Goal: Task Accomplishment & Management: Manage account settings

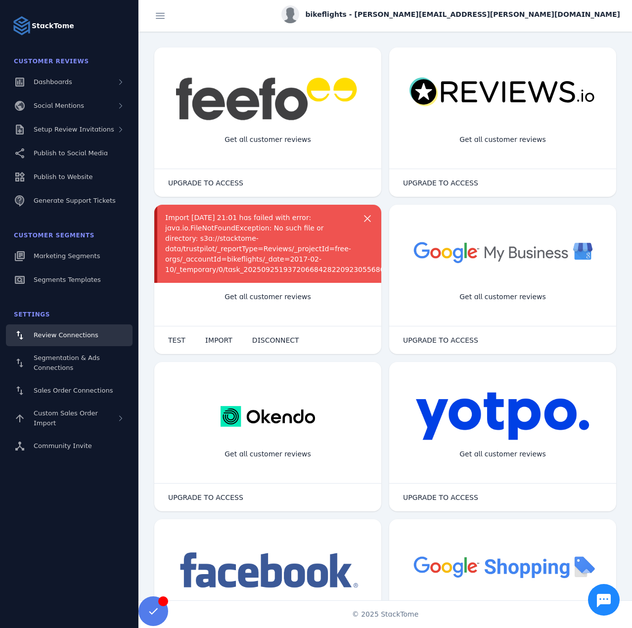
click at [225, 225] on div "Import [DATE] 21:01 has failed with error: java.io.FileNotFoundException: No su…" at bounding box center [259, 244] width 188 height 62
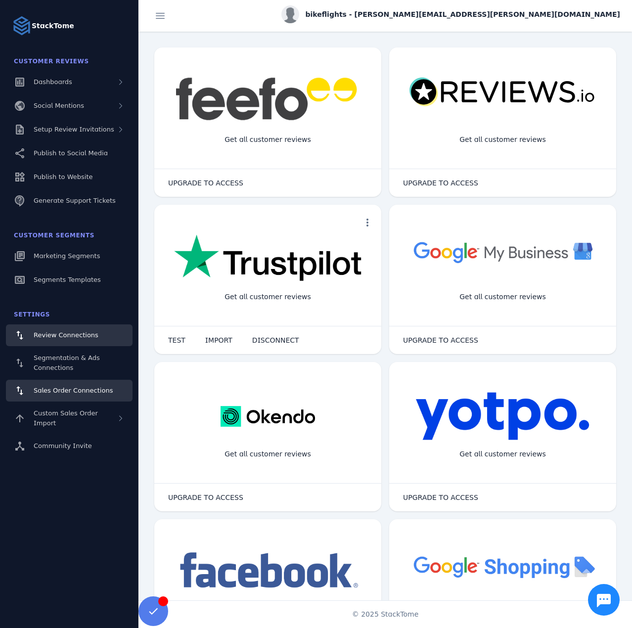
click at [62, 394] on span "Sales Order Connections" at bounding box center [73, 390] width 79 height 7
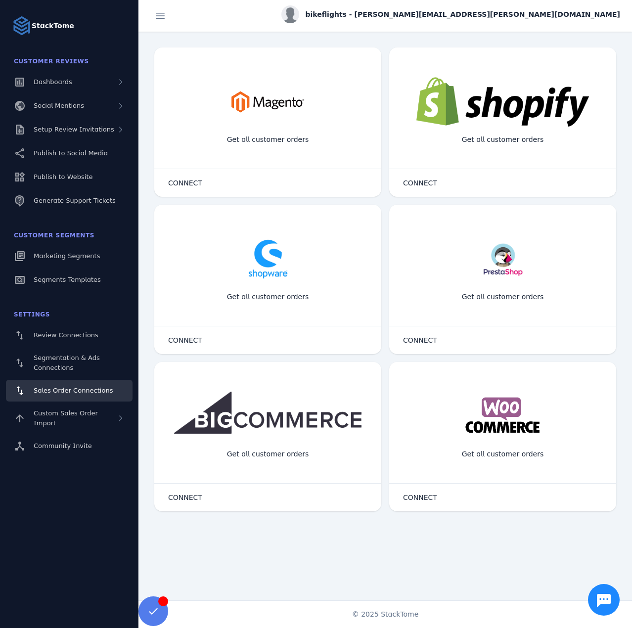
click at [516, 15] on span "bikeflights - [PERSON_NAME][EMAIL_ADDRESS][PERSON_NAME][DOMAIN_NAME]" at bounding box center [462, 14] width 315 height 10
click at [572, 89] on button "Sign out" at bounding box center [584, 96] width 71 height 24
